Goal: Transaction & Acquisition: Book appointment/travel/reservation

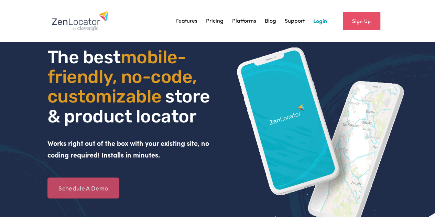
click at [107, 184] on link "Schedule A Demo" at bounding box center [84, 188] width 72 height 21
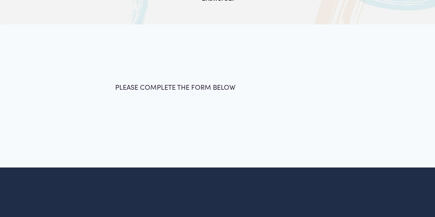
scroll to position [109, 0]
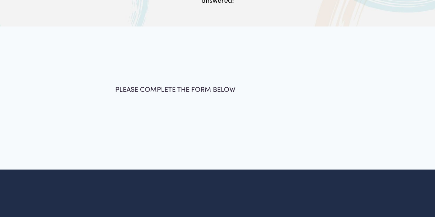
click at [160, 71] on div "PLEASE COMPLETE THE FORM BELOW Full Name * First Name Last Name Email * * *" at bounding box center [217, 98] width 435 height 87
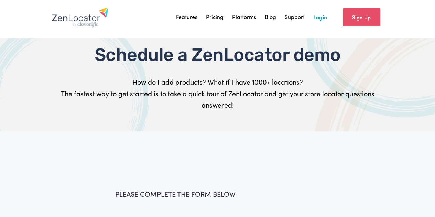
scroll to position [0, 0]
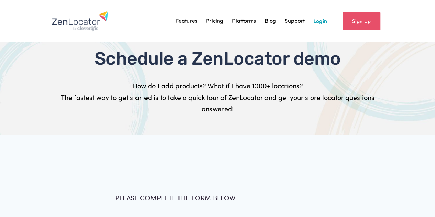
click at [219, 24] on link "Pricing" at bounding box center [215, 21] width 18 height 10
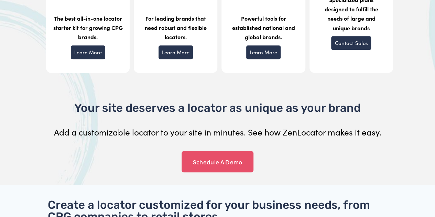
scroll to position [200, 0]
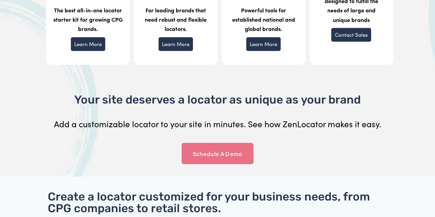
click at [212, 154] on link "Schedule A Demo" at bounding box center [218, 153] width 72 height 21
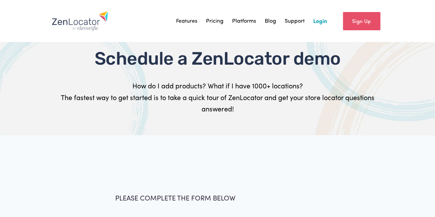
click at [191, 21] on link "Features" at bounding box center [186, 21] width 21 height 10
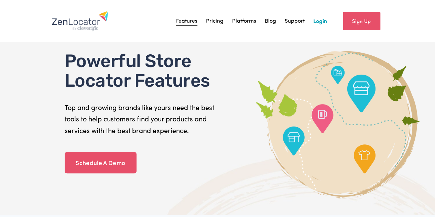
click at [365, 21] on link "Sign Up" at bounding box center [362, 21] width 38 height 18
click at [357, 21] on link "Sign Up" at bounding box center [362, 21] width 38 height 18
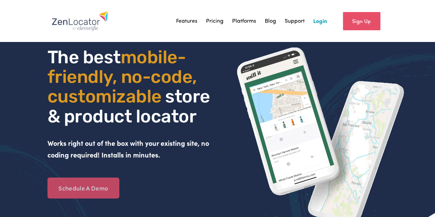
click at [88, 189] on link "Schedule A Demo" at bounding box center [84, 188] width 72 height 21
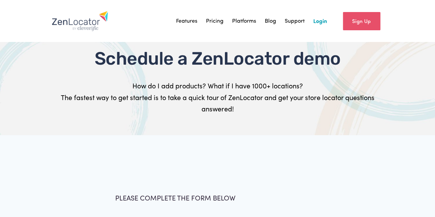
click at [180, 21] on link "Features" at bounding box center [186, 21] width 21 height 10
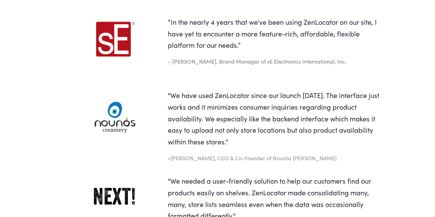
scroll to position [1126, 0]
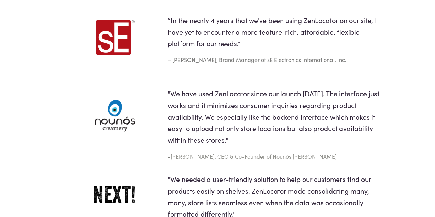
click at [339, 143] on span ""We have used ZenLocator since our launch [DATE]. The interface just works and …" at bounding box center [274, 116] width 213 height 55
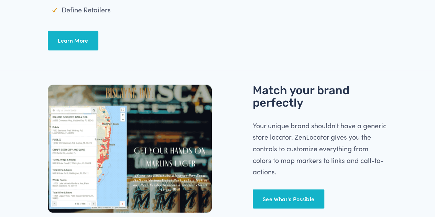
scroll to position [0, 0]
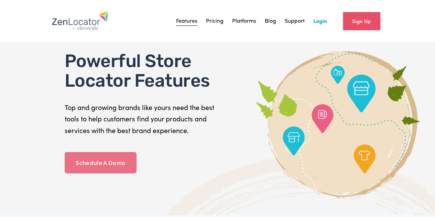
click at [101, 159] on link "Schedule A Demo" at bounding box center [101, 162] width 72 height 21
click at [112, 164] on link "Schedule A Demo" at bounding box center [101, 162] width 72 height 21
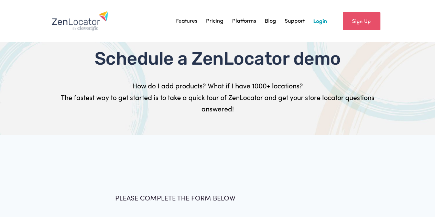
click at [358, 23] on link "Sign Up" at bounding box center [362, 21] width 38 height 18
click at [359, 17] on link "Sign Up" at bounding box center [362, 21] width 38 height 18
click at [185, 22] on link "Features" at bounding box center [186, 21] width 21 height 10
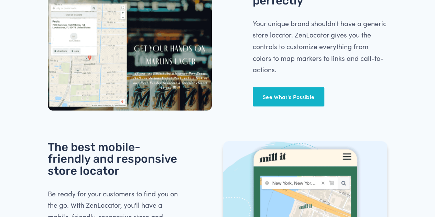
scroll to position [658, 0]
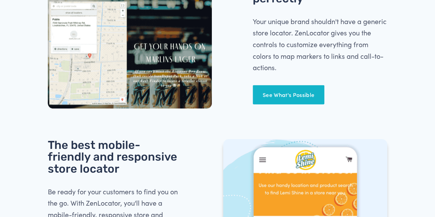
click at [274, 103] on link "See What's Possible" at bounding box center [289, 94] width 72 height 19
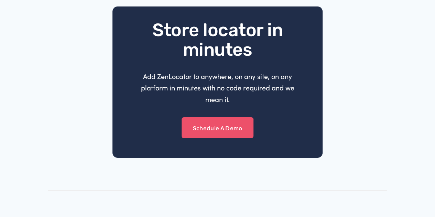
scroll to position [1144, 0]
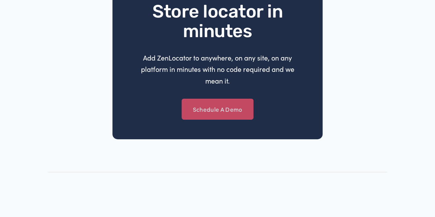
click at [223, 120] on link "Schedule A Demo" at bounding box center [218, 109] width 72 height 21
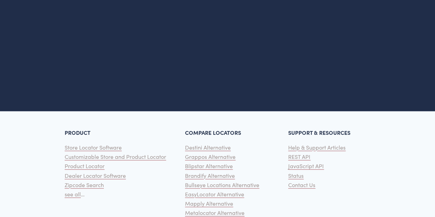
scroll to position [306, 0]
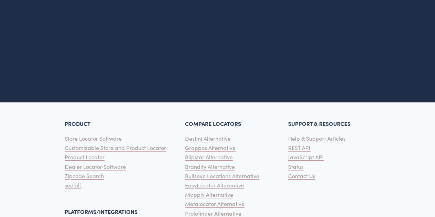
click at [294, 169] on span "Status" at bounding box center [295, 166] width 15 height 7
